Goal: Task Accomplishment & Management: Use online tool/utility

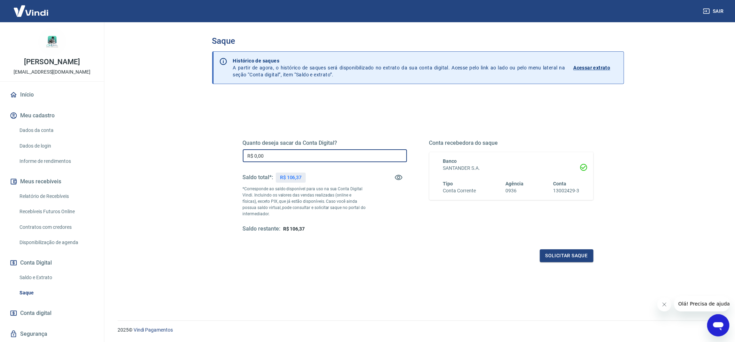
click at [316, 158] on input "R$ 0,00" at bounding box center [325, 155] width 164 height 13
type input "R$ 106,37"
click at [575, 259] on button "Solicitar saque" at bounding box center [567, 256] width 54 height 13
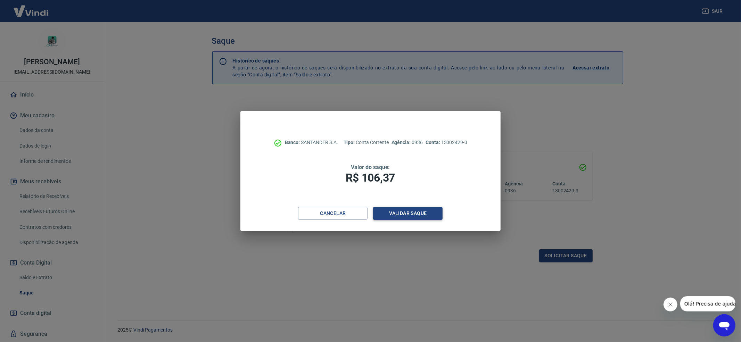
click at [392, 209] on button "Validar saque" at bounding box center [408, 213] width 70 height 13
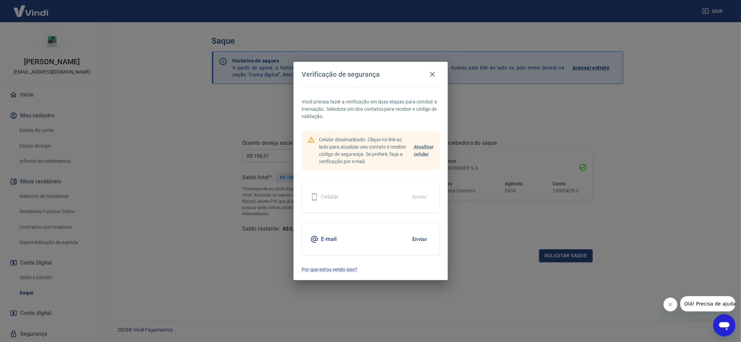
click at [420, 242] on button "Enviar" at bounding box center [420, 239] width 23 height 15
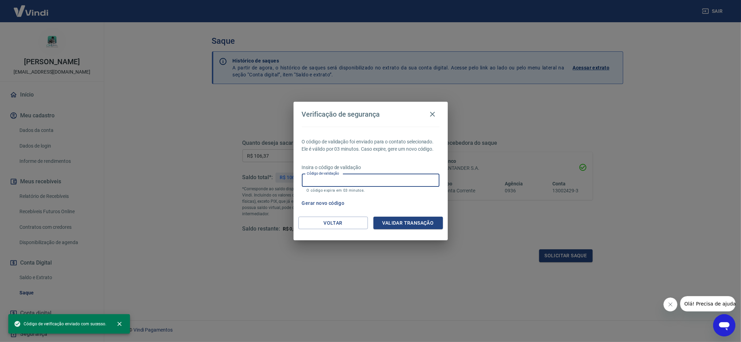
click at [348, 183] on input "Código de validação" at bounding box center [371, 180] width 138 height 13
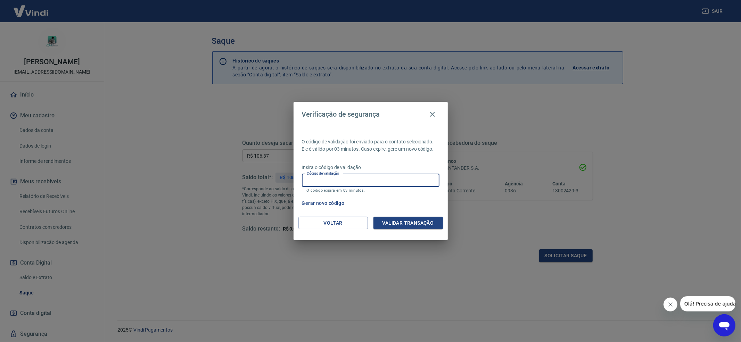
paste input "550450"
type input "550450"
click at [416, 224] on button "Validar transação" at bounding box center [409, 223] width 70 height 13
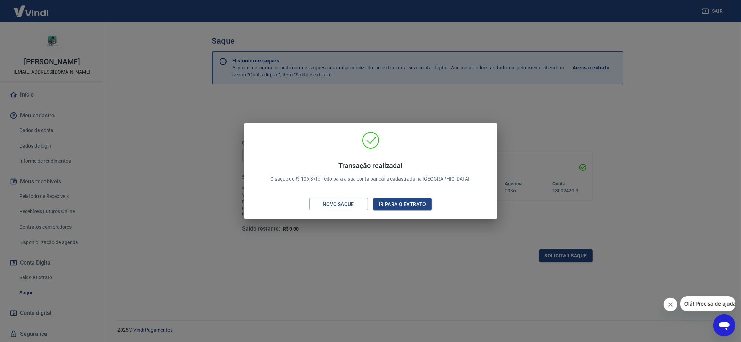
click at [599, 159] on div "Transação realizada! O saque de R$ 106,37 foi feito para a sua conta bancária c…" at bounding box center [370, 171] width 741 height 342
